Goal: Check status

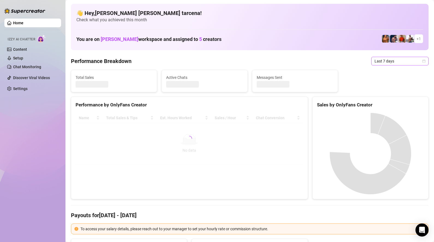
click at [387, 60] on span "Last 7 days" at bounding box center [400, 61] width 51 height 8
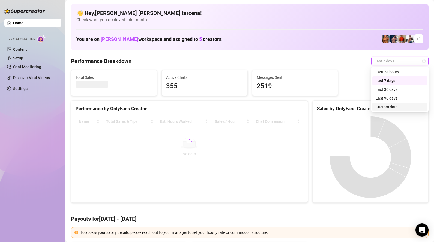
click at [385, 104] on div "Custom date" at bounding box center [400, 107] width 49 height 6
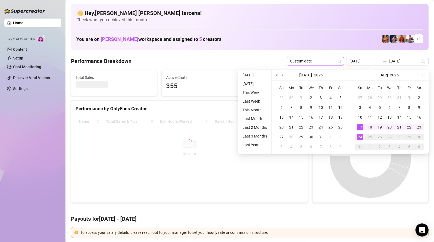
type input "[DATE]"
click at [356, 137] on td "24" at bounding box center [360, 137] width 10 height 10
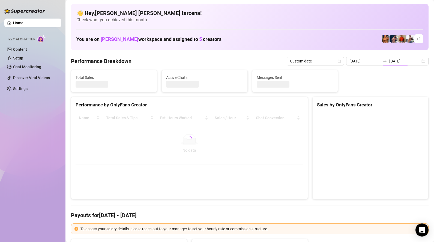
type input "[DATE]"
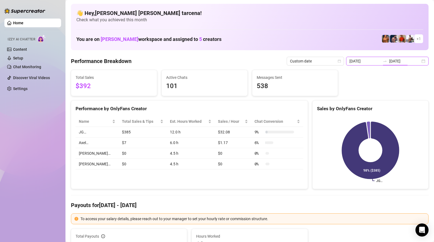
click at [405, 59] on input "[DATE]" at bounding box center [404, 61] width 31 height 6
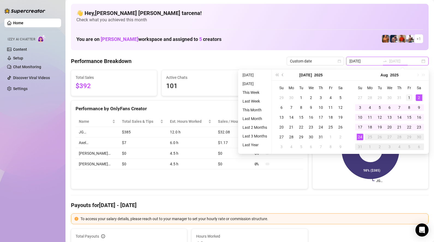
type input "[DATE]"
click at [411, 100] on div "1" at bounding box center [409, 97] width 7 height 7
type input "[DATE]"
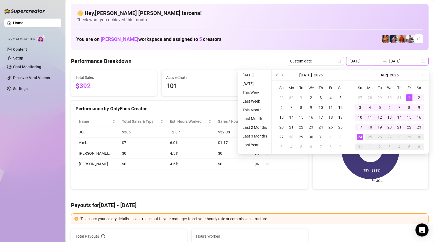
type input "[DATE]"
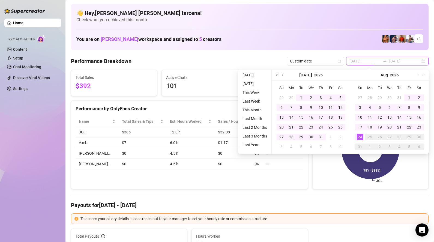
type input "[DATE]"
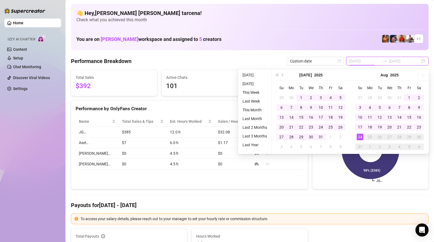
type input "[DATE]"
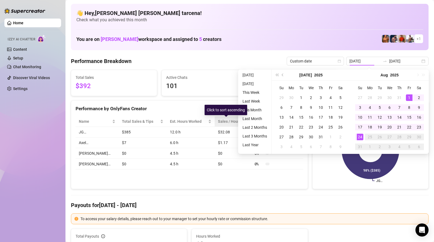
type input "[DATE]"
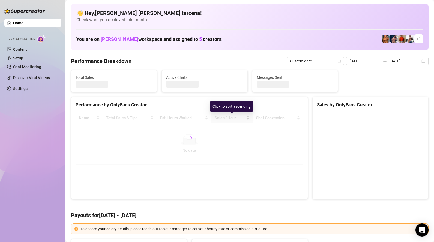
type input "[DATE]"
click at [209, 125] on div "Name Total Sales & Tips Est. Hours Worked Sales / Hour Chat Conversion No data …" at bounding box center [190, 139] width 228 height 52
